Goal: Use online tool/utility: Utilize a website feature to perform a specific function

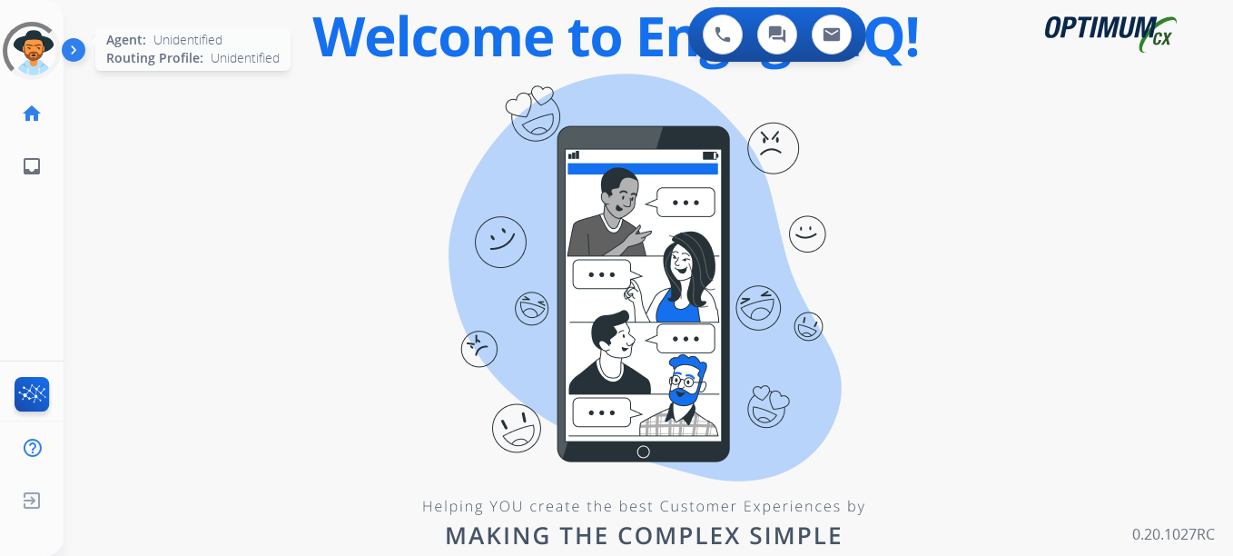
click at [13, 58] on div at bounding box center [31, 51] width 72 height 72
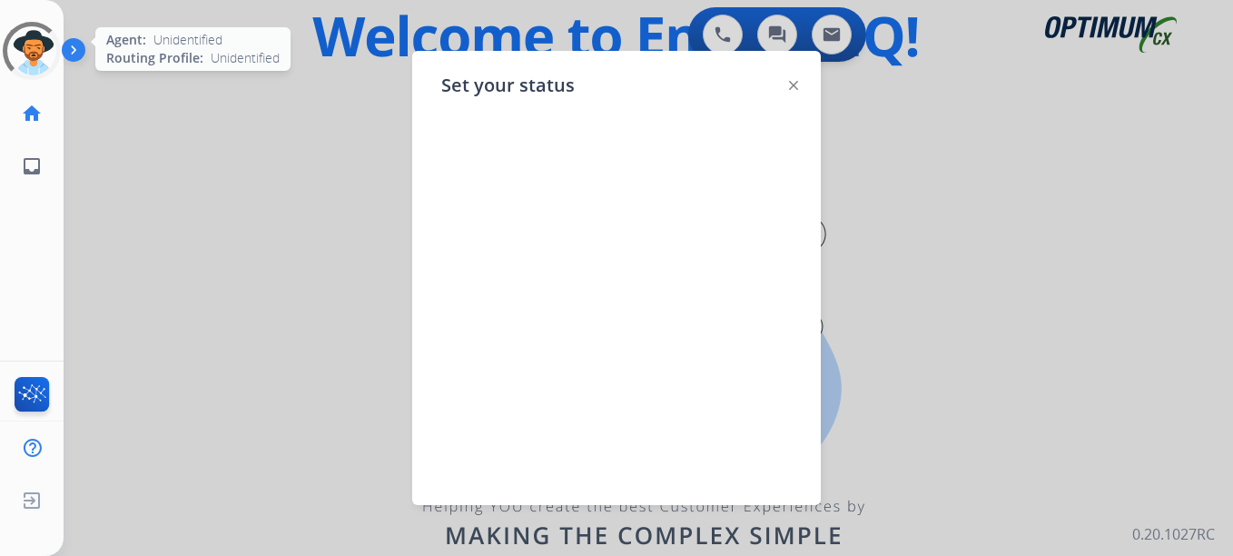
click at [27, 57] on div at bounding box center [31, 50] width 65 height 65
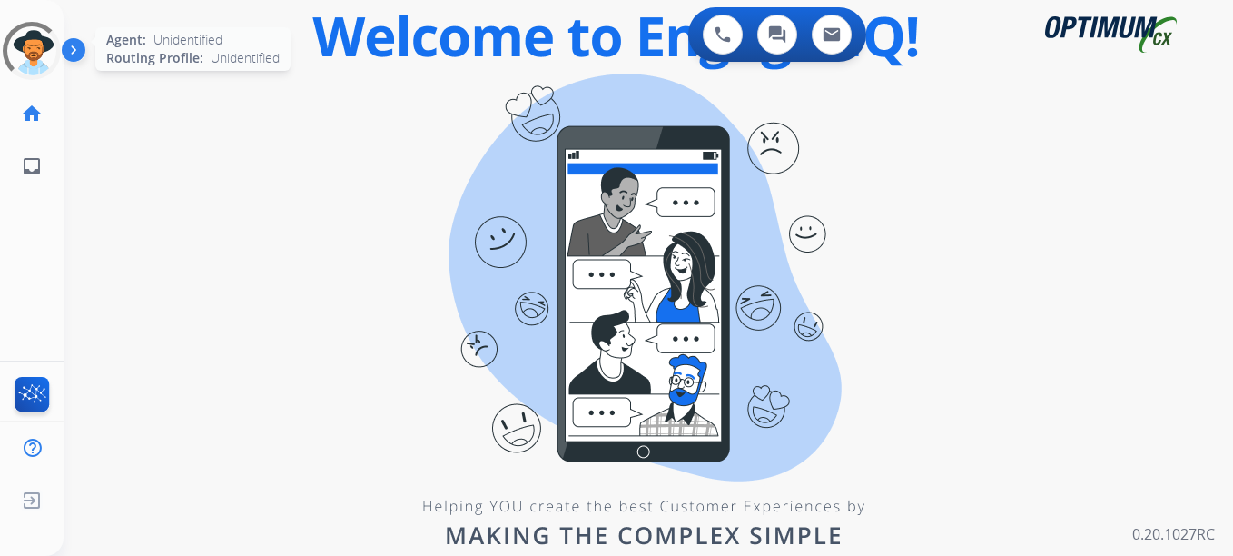
click at [27, 57] on div at bounding box center [32, 51] width 76 height 76
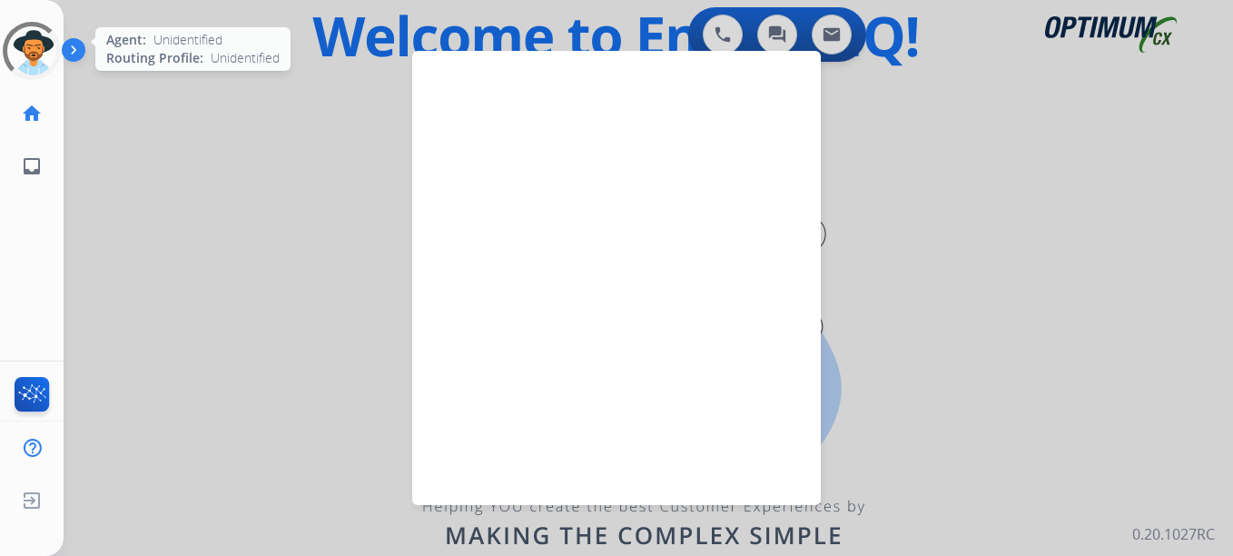
click at [27, 57] on div at bounding box center [31, 51] width 72 height 72
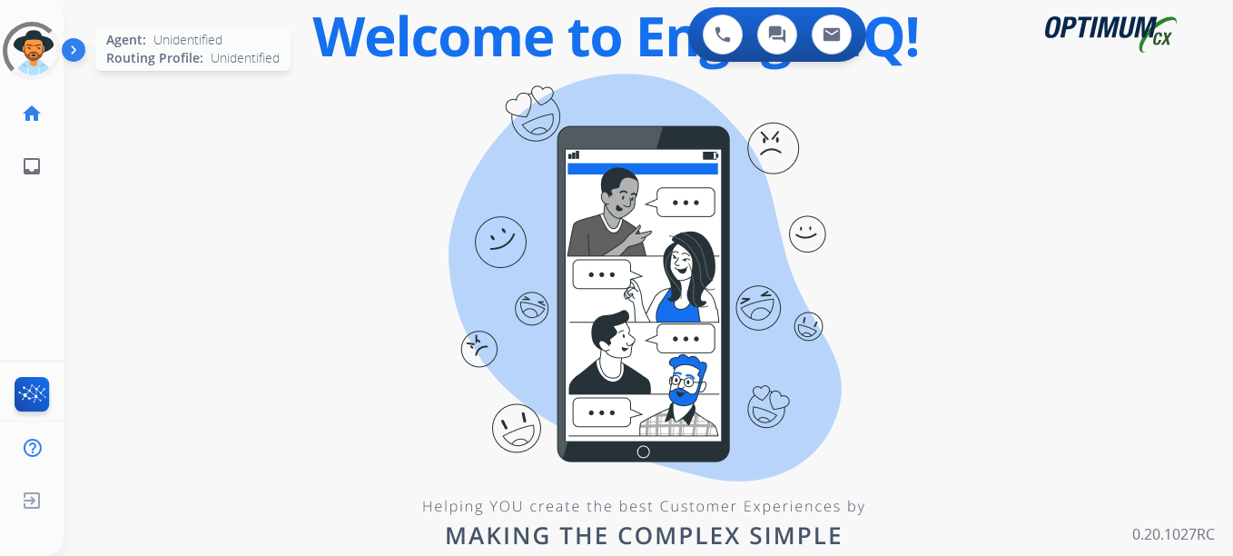
click at [27, 57] on div at bounding box center [31, 50] width 65 height 65
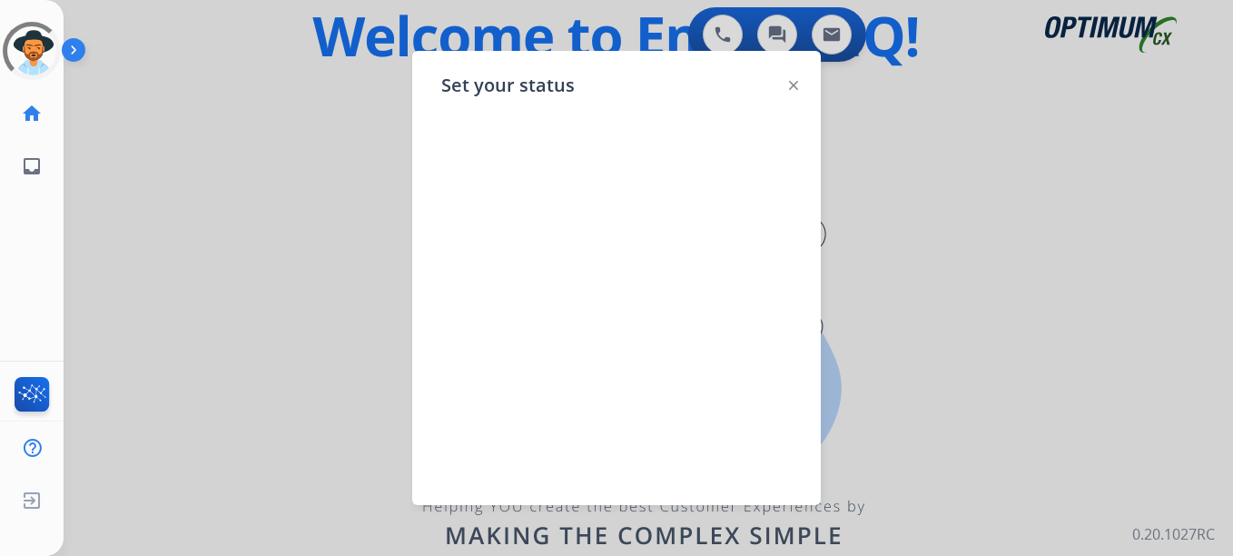
click at [793, 84] on img at bounding box center [793, 85] width 9 height 9
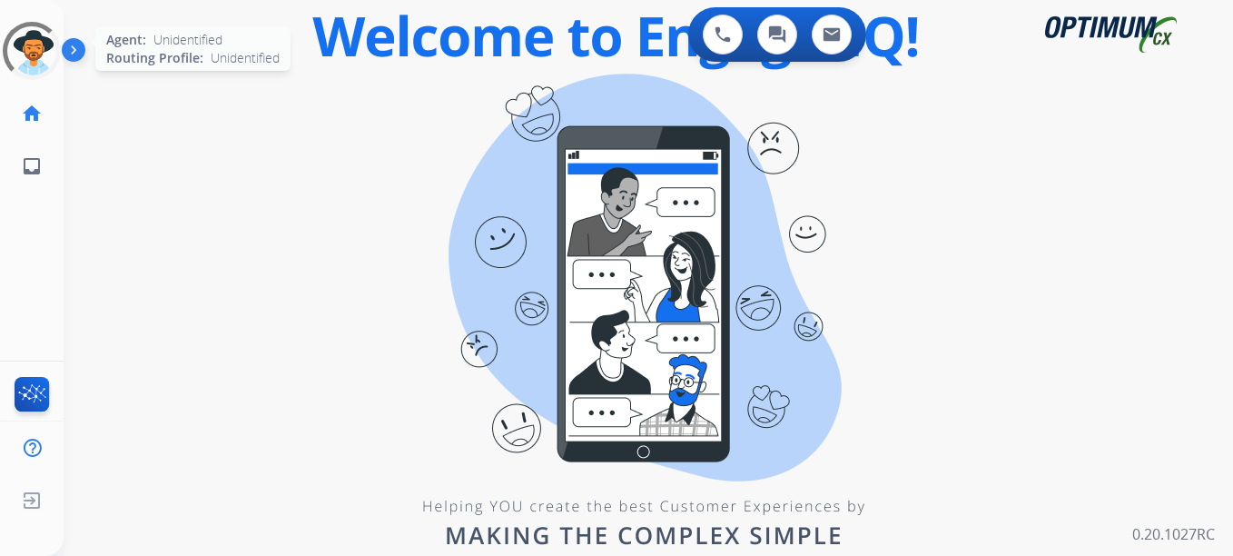
click at [37, 43] on div at bounding box center [32, 51] width 77 height 77
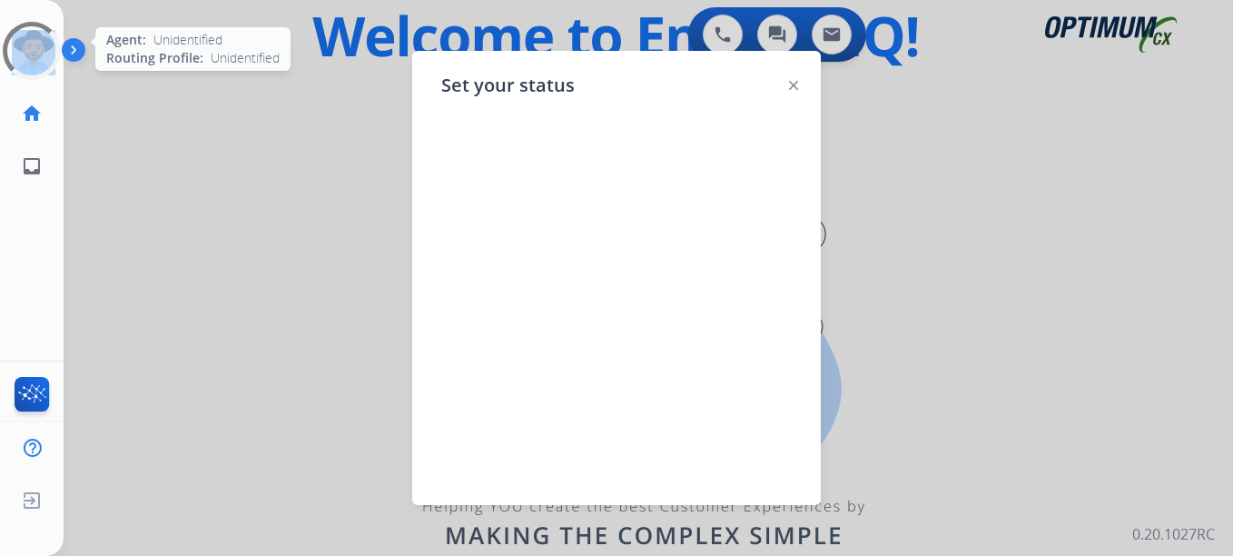
click at [37, 43] on div at bounding box center [31, 51] width 72 height 72
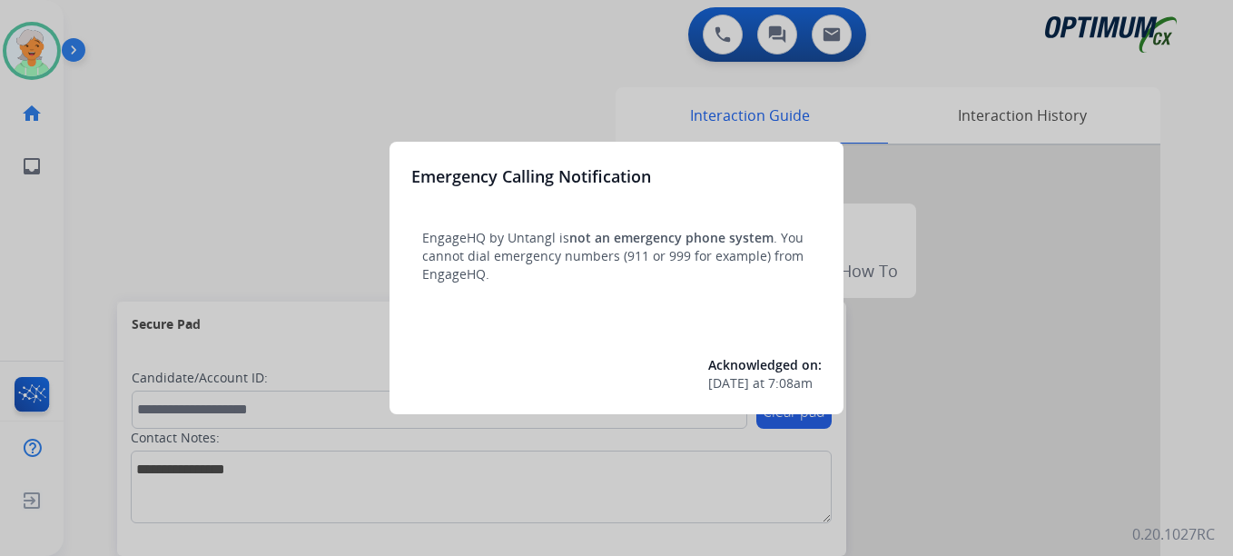
click at [12, 64] on div at bounding box center [616, 278] width 1233 height 556
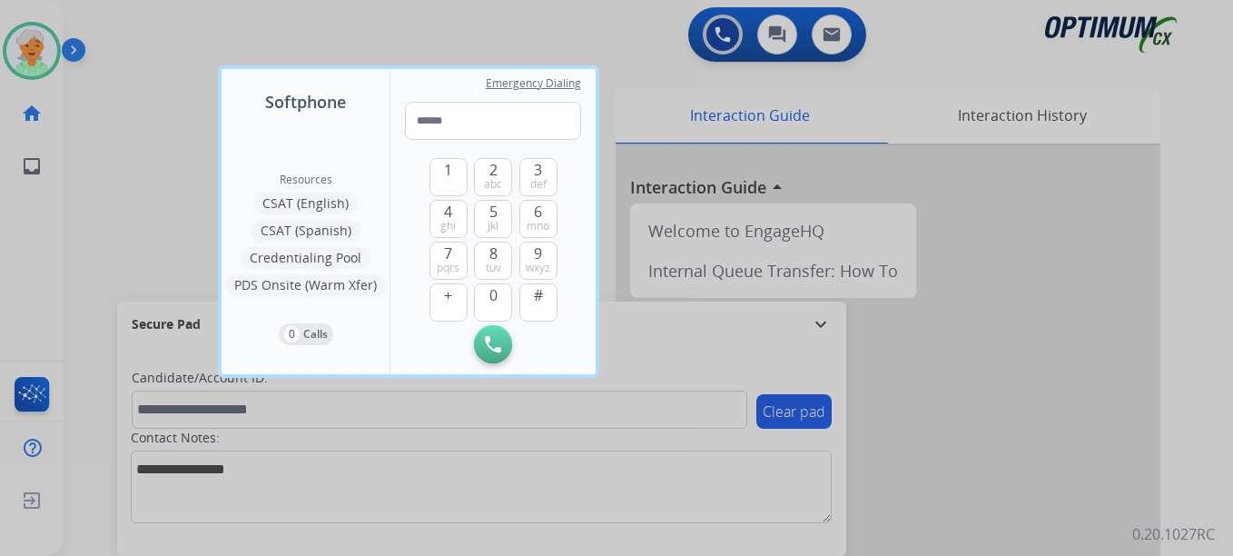
click at [13, 64] on div at bounding box center [616, 278] width 1233 height 556
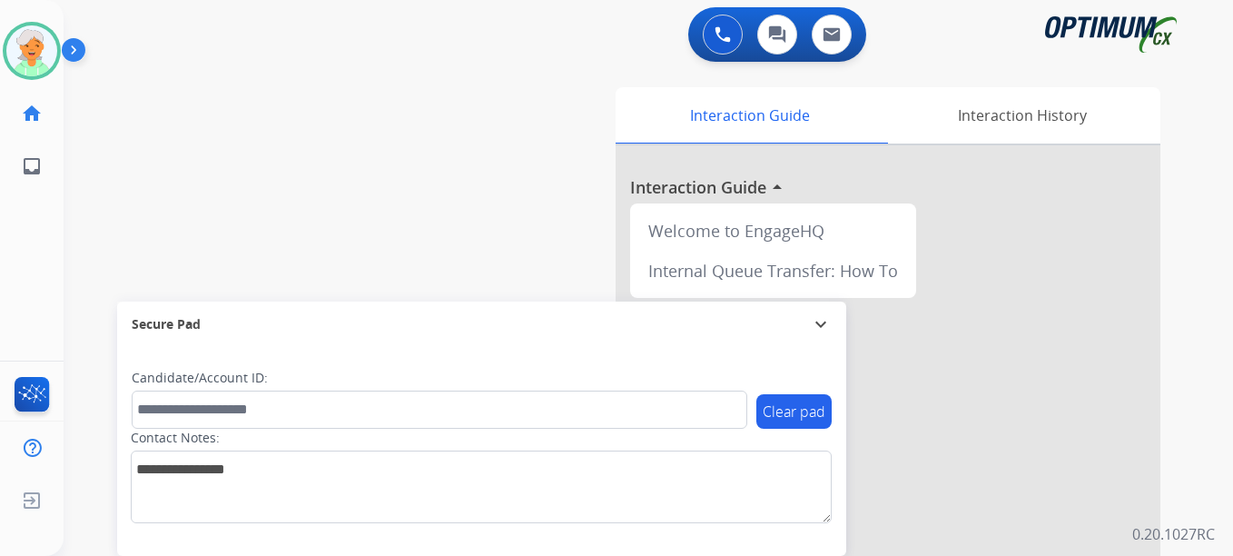
click at [13, 64] on img at bounding box center [31, 50] width 51 height 51
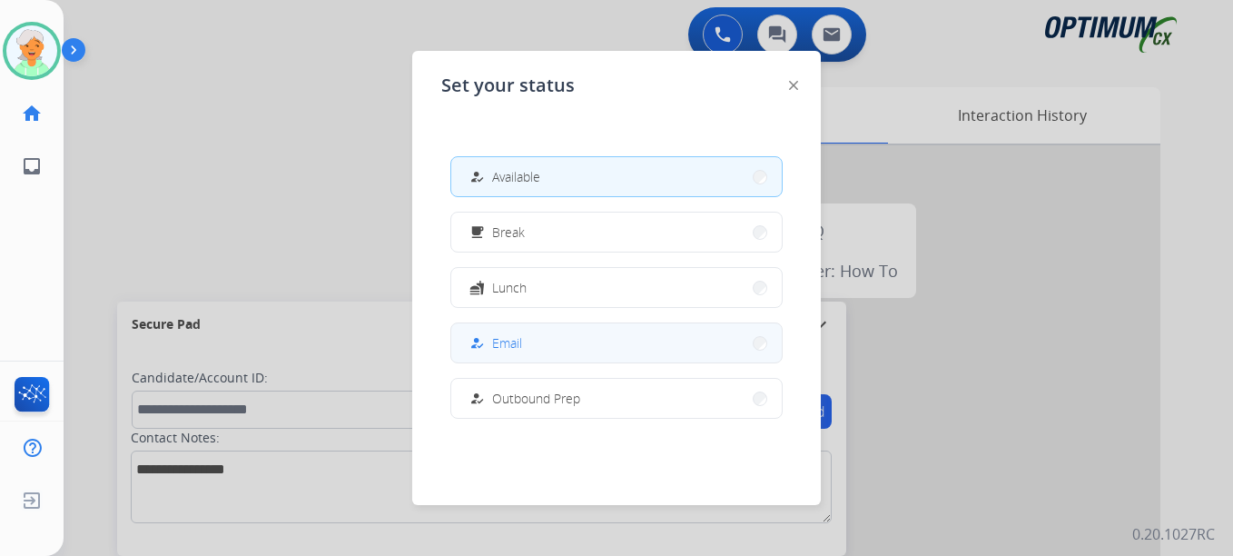
click at [515, 351] on span "Email" at bounding box center [507, 342] width 30 height 19
